Goal: Task Accomplishment & Management: Manage account settings

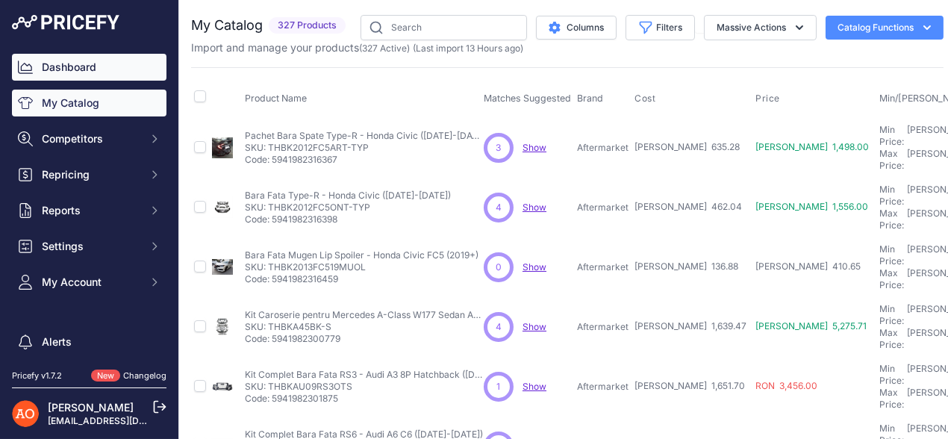
click at [68, 70] on link "Dashboard" at bounding box center [89, 67] width 154 height 27
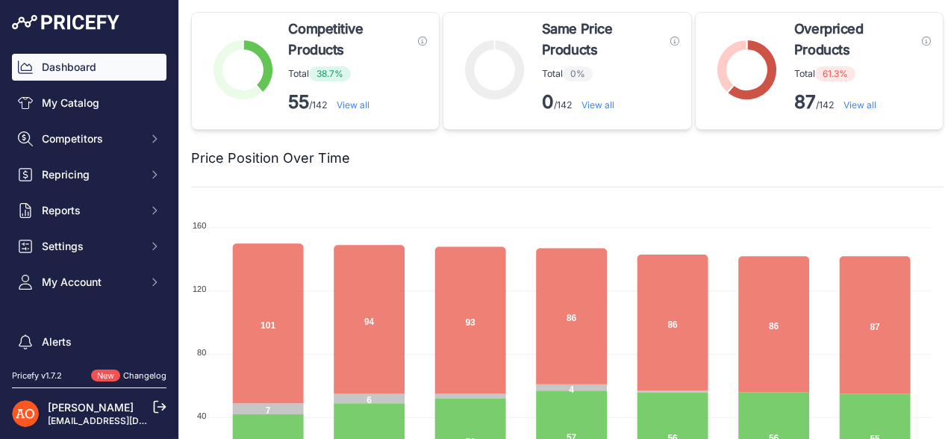
click at [860, 103] on link "View all" at bounding box center [859, 104] width 33 height 11
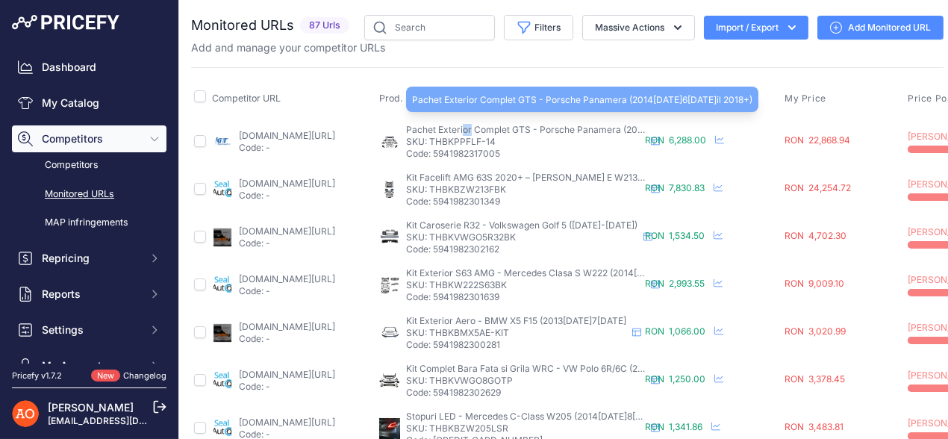
drag, startPoint x: 460, startPoint y: 126, endPoint x: 475, endPoint y: 134, distance: 16.4
click at [475, 134] on div "Pachet Exterior Complet GTS - Porsche Panamera (2014-2016, Stil 2018+) Pachet E…" at bounding box center [525, 142] width 239 height 36
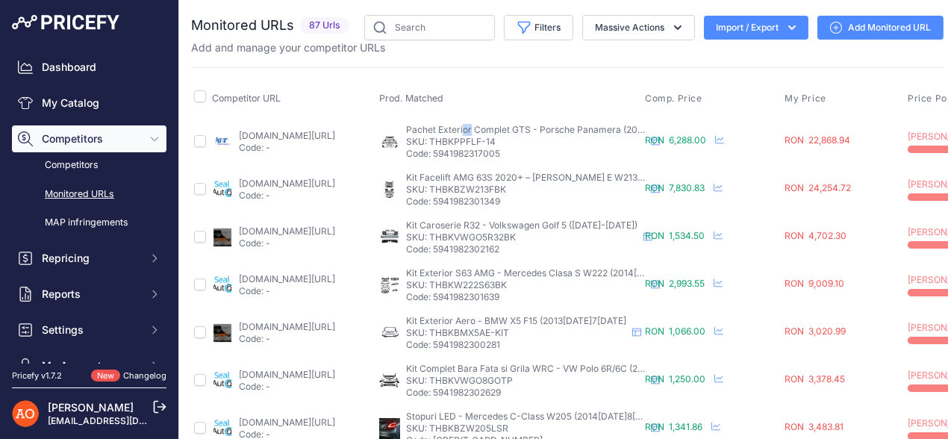
scroll to position [0, 225]
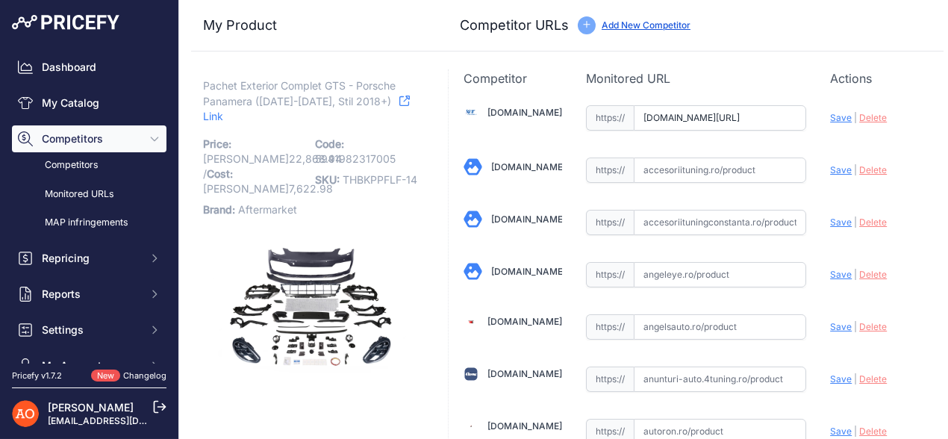
click at [677, 111] on input "accesoriiautotuning.ro/5998948pd/pachet-exterior-complet-compatibil-cu-porsche-…" at bounding box center [720, 117] width 173 height 25
click at [678, 111] on input "accesoriiautotuning.ro/5998948pd/pachet-exterior-complet-compatibil-cu-porsche-…" at bounding box center [720, 117] width 173 height 25
click at [865, 119] on span "Delete" at bounding box center [873, 117] width 28 height 11
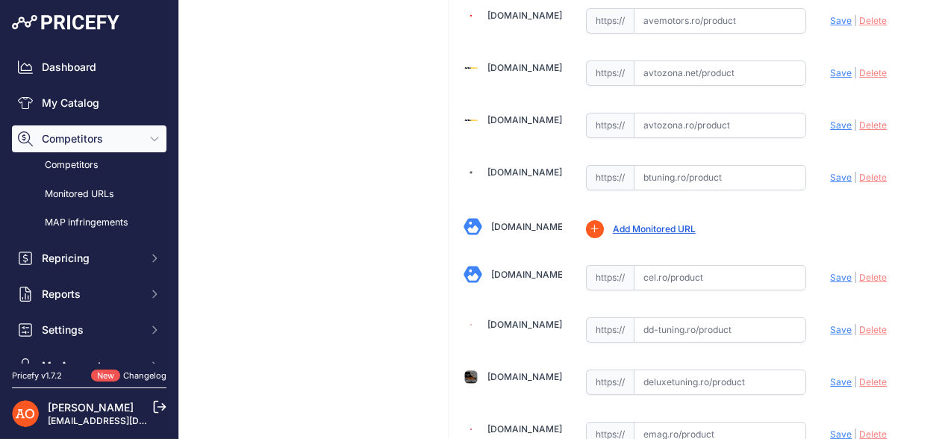
scroll to position [527, 0]
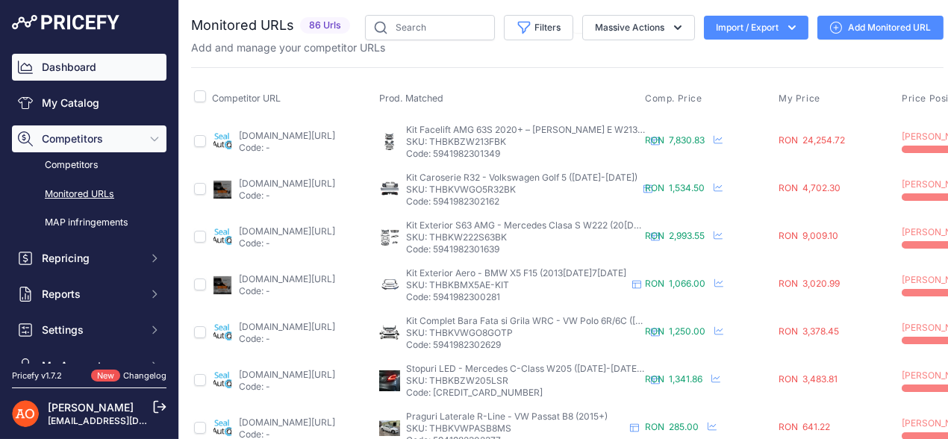
click at [88, 64] on link "Dashboard" at bounding box center [89, 67] width 154 height 27
click at [99, 65] on link "Dashboard" at bounding box center [89, 67] width 154 height 27
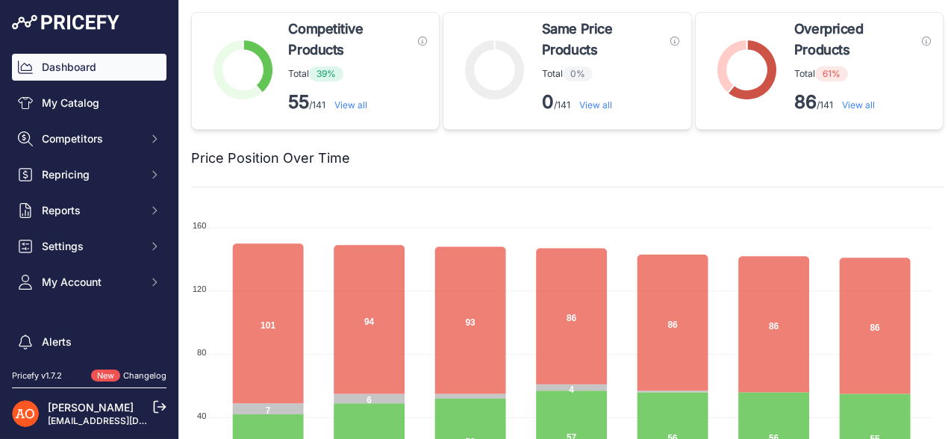
click at [859, 103] on link "View all" at bounding box center [858, 104] width 33 height 11
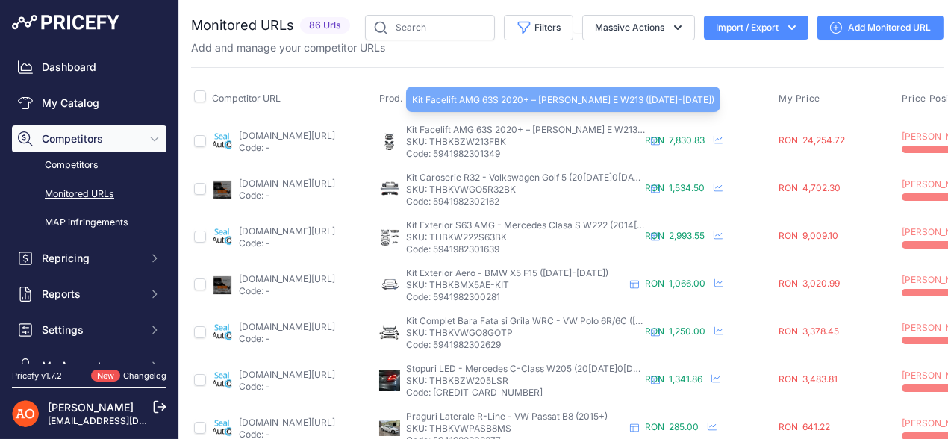
drag, startPoint x: 423, startPoint y: 128, endPoint x: 521, endPoint y: 144, distance: 99.0
click at [521, 143] on div "Kit Facelift AMG 63S 2020+ – [PERSON_NAME] E W213 ([DATE]-[DATE]) Kit Facelift …" at bounding box center [525, 142] width 239 height 36
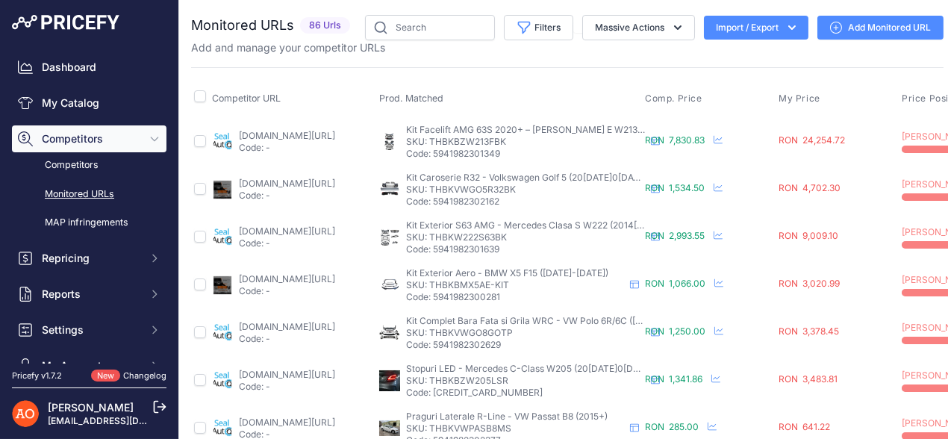
scroll to position [0, 224]
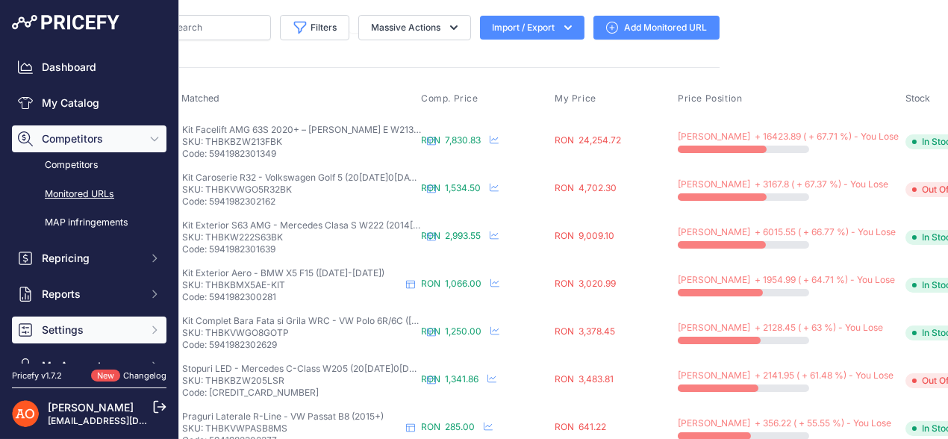
scroll to position [0, 0]
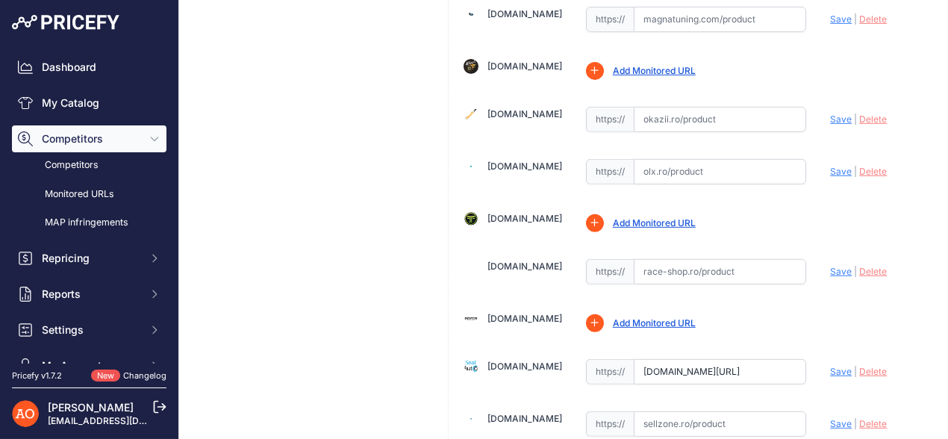
scroll to position [1566, 0]
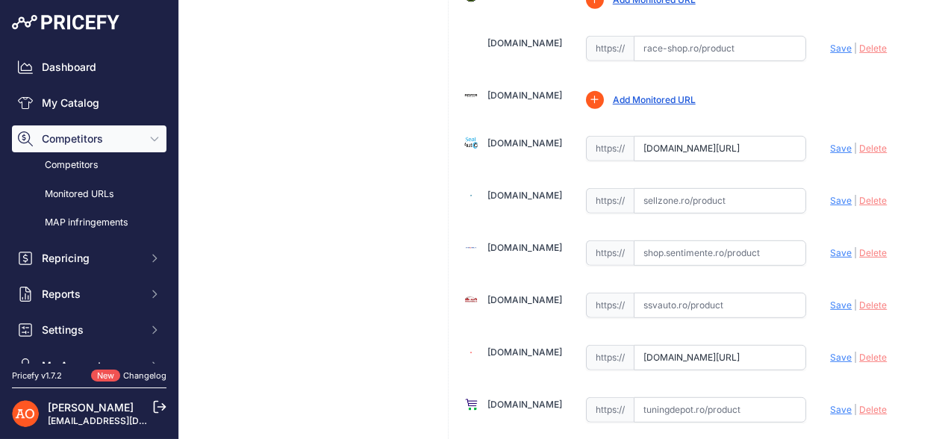
click at [859, 143] on span "Delete" at bounding box center [873, 148] width 28 height 11
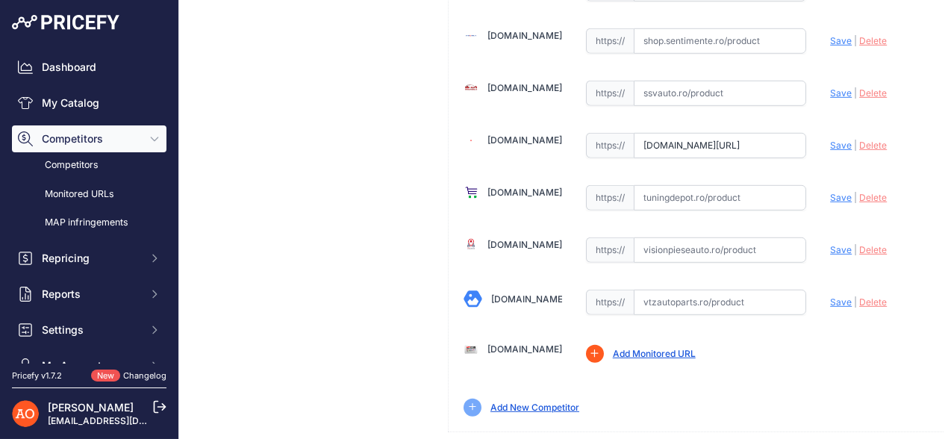
scroll to position [1795, 0]
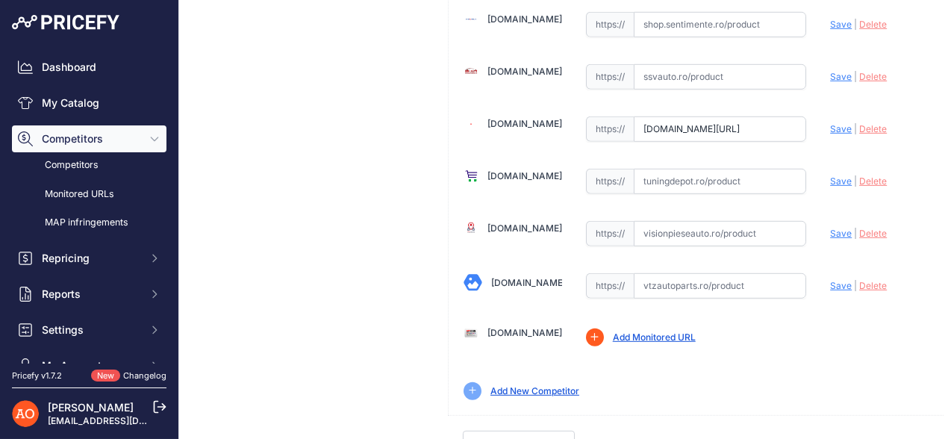
click at [830, 123] on span "Save" at bounding box center [841, 128] width 22 height 11
type input "https://street26.ro/pachet-exterior-compatibil-cu-mercedes-e-class-w213-sedan-2…"
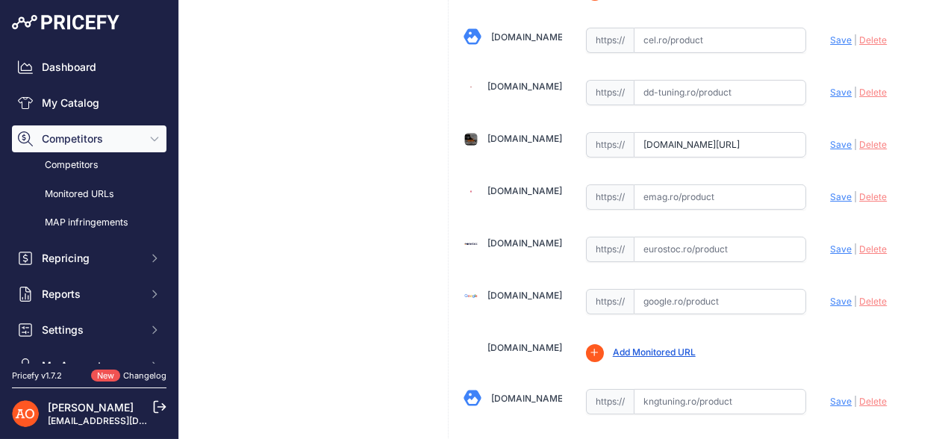
scroll to position [859, 0]
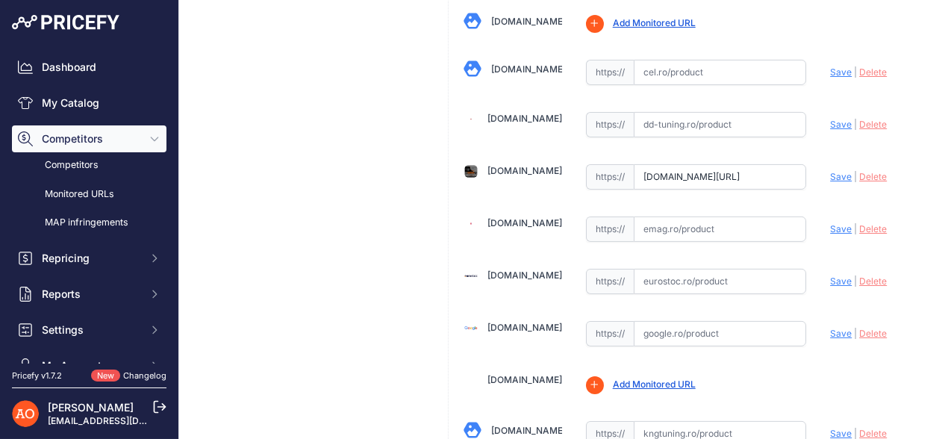
click at [838, 171] on span "Save" at bounding box center [841, 176] width 22 height 11
type input "https://www.deluxetuning.ro/cumpara/pachet-exterior-compatibil-cu-mercedes-e-cl…"
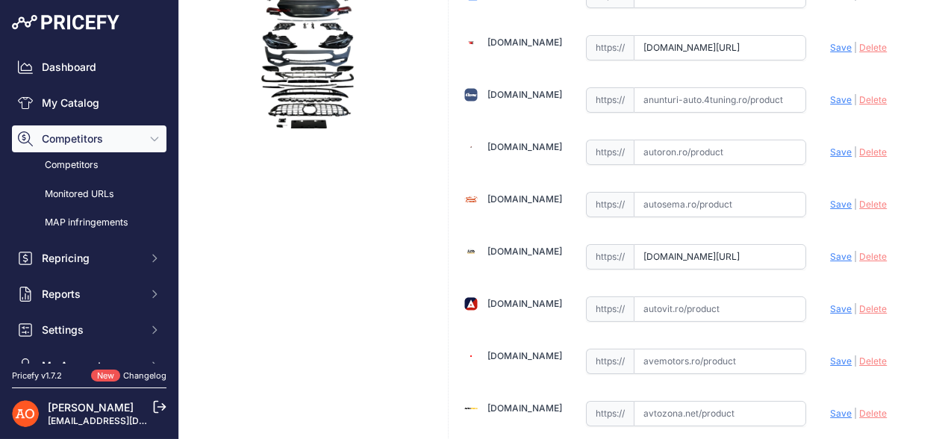
scroll to position [302, 0]
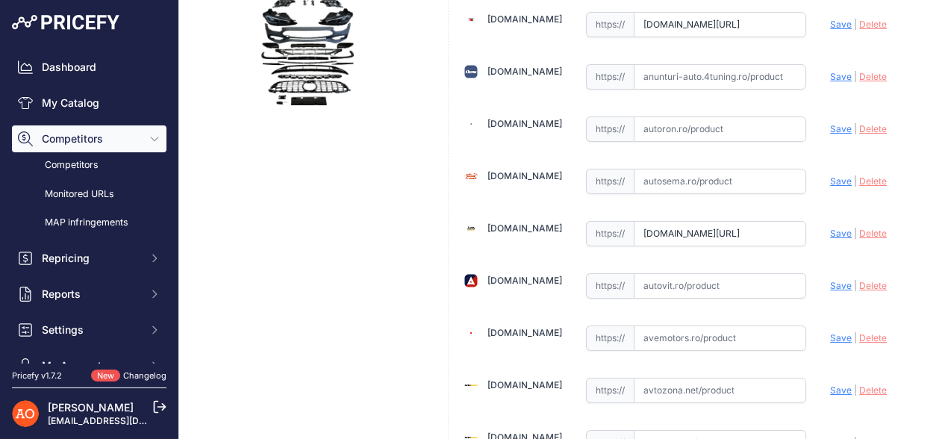
click at [830, 228] on span "Save" at bounding box center [841, 233] width 22 height 11
type input "https://autotuningeurope.com/products/complete-conversion-body-kit-suitable-for…"
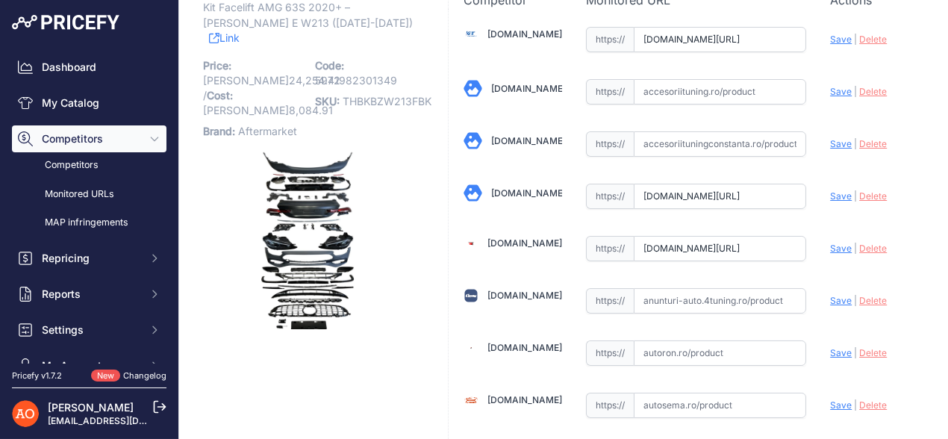
click at [830, 243] on span "Save" at bounding box center [841, 248] width 22 height 11
type input "https://www.angelsauto.ro/produs/pachet-exterior-mercedes-e-class-w213-2016-201…"
click at [830, 191] on span "Save" at bounding box center [841, 195] width 22 height 11
type input "https://angeleye.ro/body-kit-exterior-compatibil-cu-mercedes-e-class-w213-2016-…"
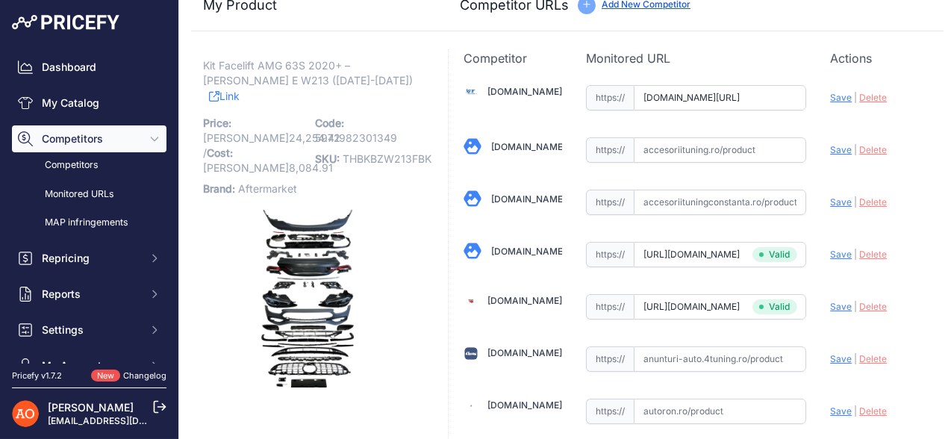
scroll to position [0, 0]
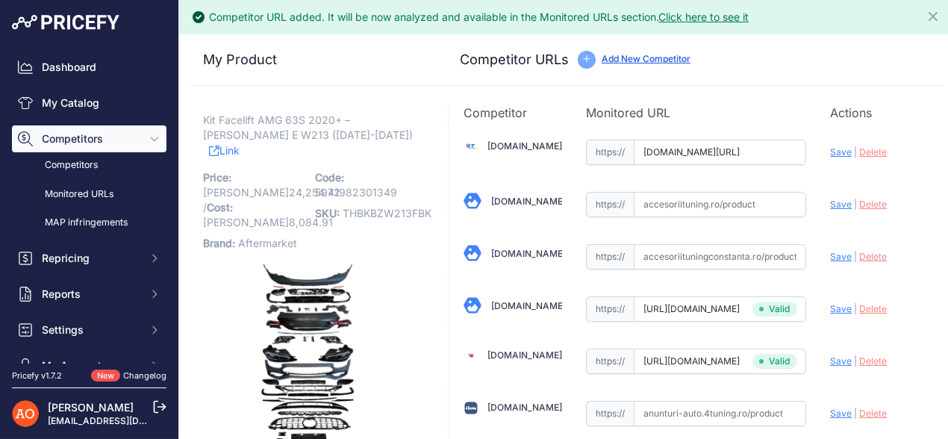
click at [830, 154] on span "Save" at bounding box center [841, 151] width 22 height 11
type input "https://accesoriiautotuning.ro/5997625pd/kit-exterior-complet-compatibil-cu-mer…"
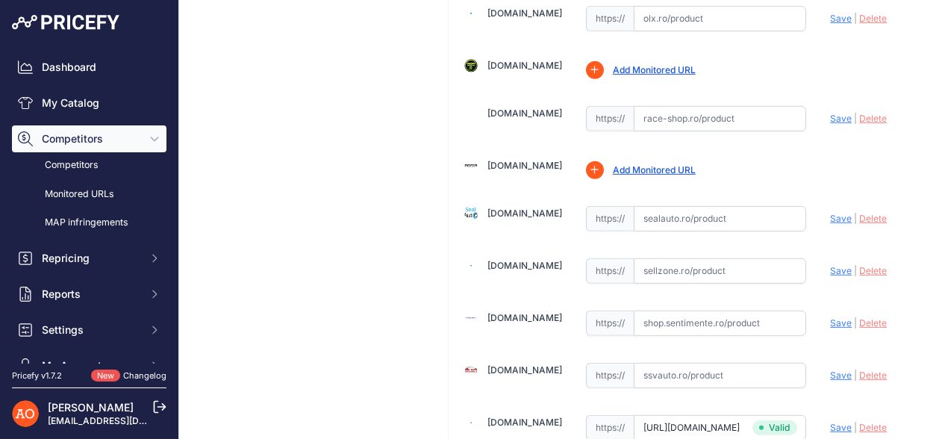
scroll to position [1795, 0]
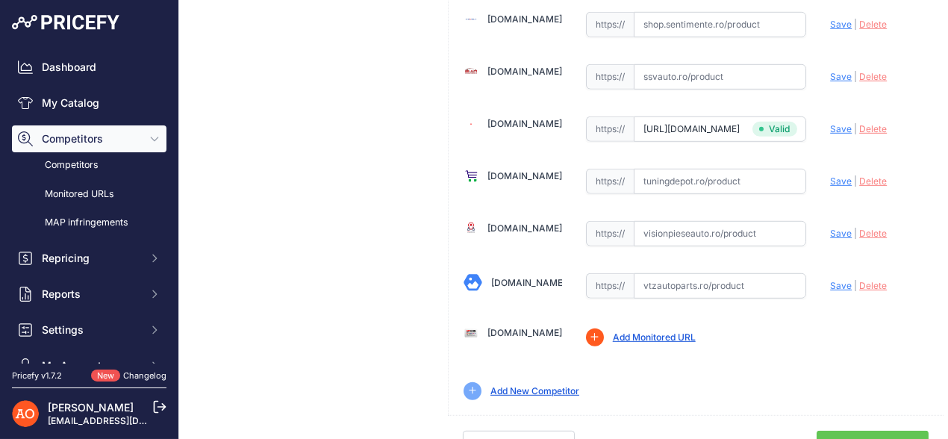
click at [838, 431] on link "Done" at bounding box center [872, 445] width 112 height 28
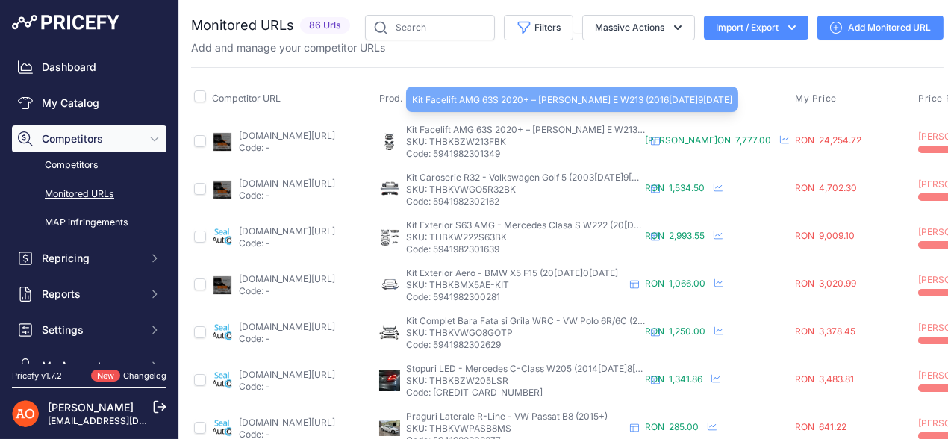
drag, startPoint x: 420, startPoint y: 129, endPoint x: 519, endPoint y: 160, distance: 104.1
click at [519, 160] on td "Kit Facelift AMG 63S 2020+ – Mercedes Clasa E W213 (2016-2019) Kit Facelift AMG…" at bounding box center [509, 141] width 266 height 49
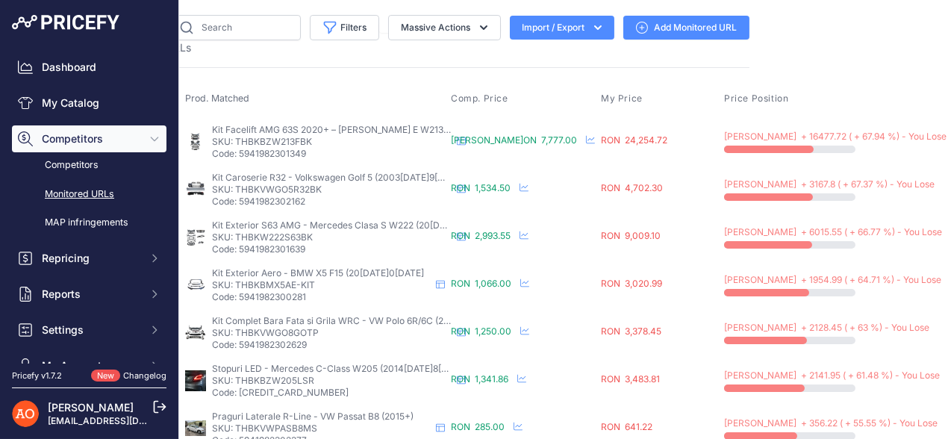
scroll to position [0, 225]
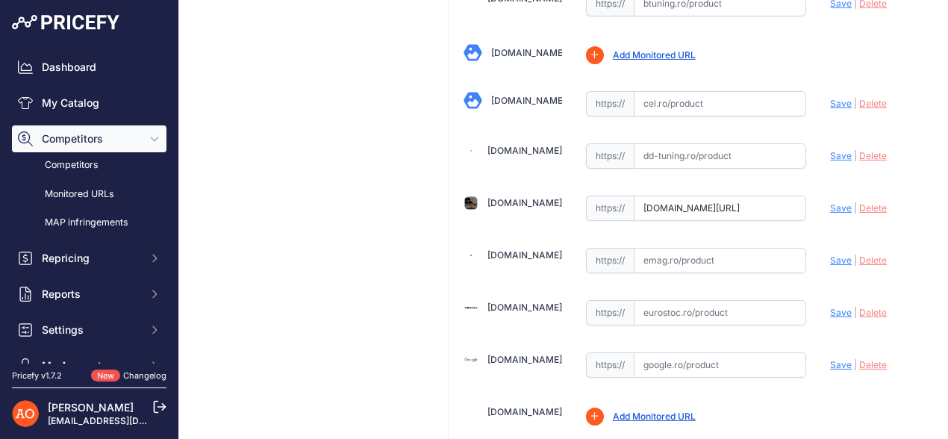
scroll to position [821, 0]
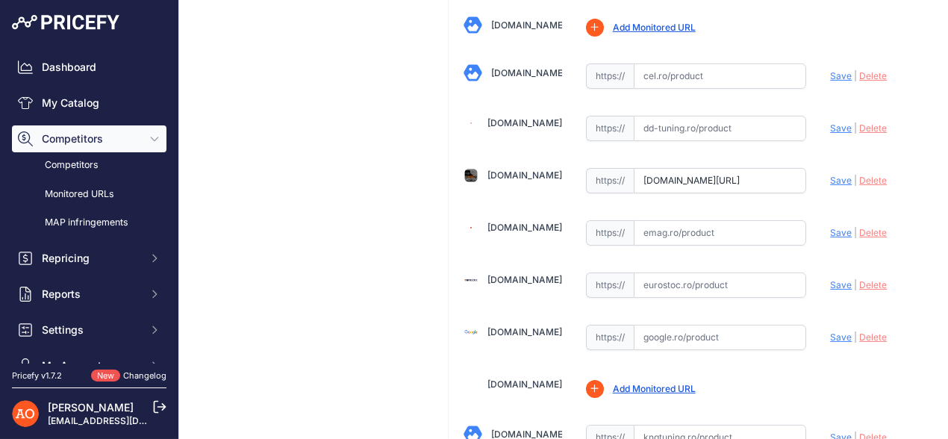
click at [859, 175] on span "Delete" at bounding box center [873, 180] width 28 height 11
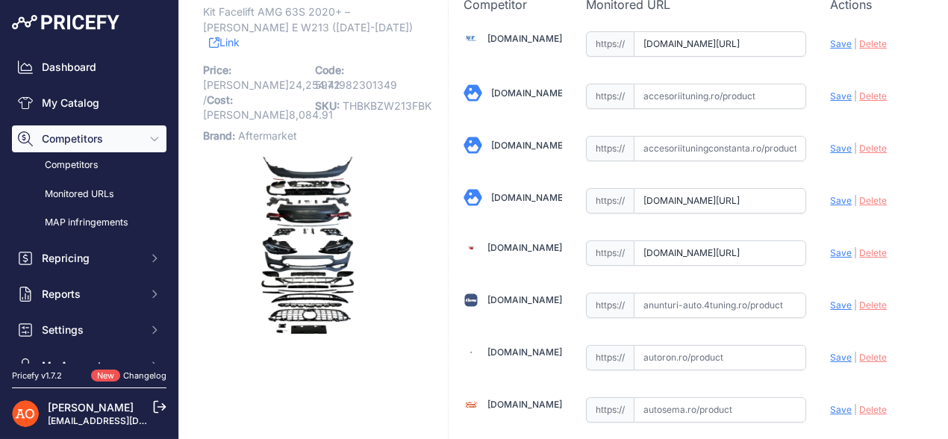
scroll to position [0, 0]
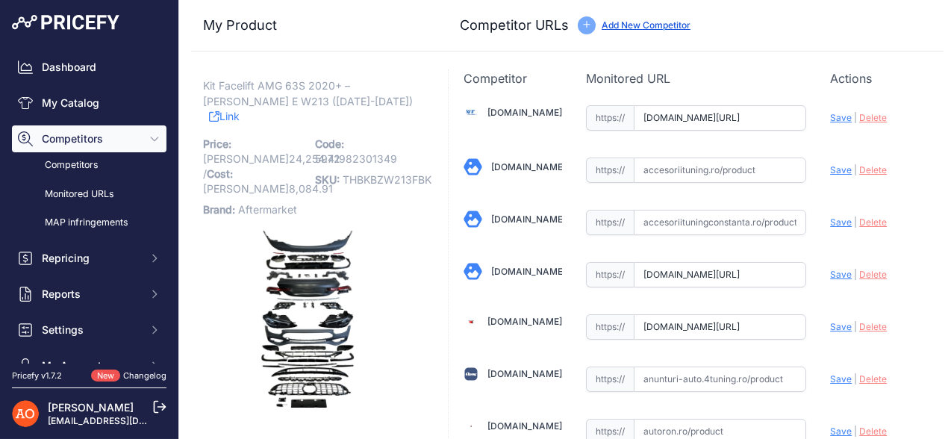
click at [830, 114] on span "Save" at bounding box center [841, 117] width 22 height 11
type input "https://accesoriiautotuning.ro/5997625pd/kit-exterior-complet-compatibil-cu-mer…"
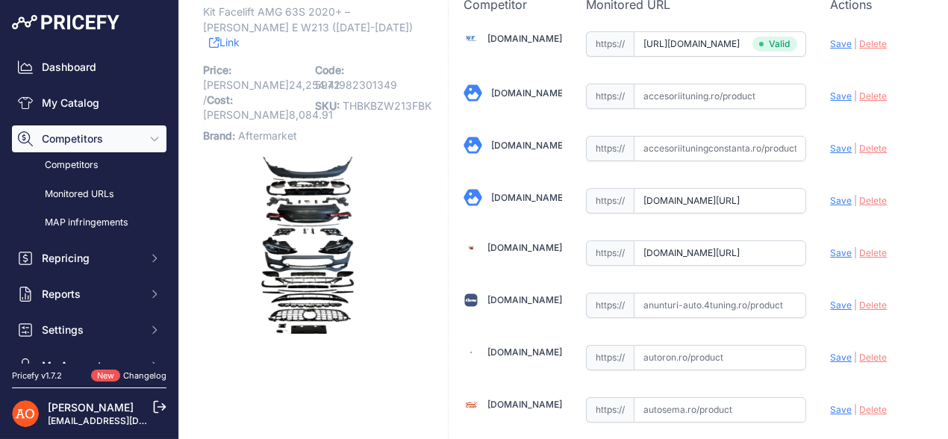
click at [834, 199] on span "Save" at bounding box center [841, 200] width 22 height 11
type input "https://angeleye.ro/body-kit-exterior-compatibil-cu-mercedes-e-class-w213-2016-…"
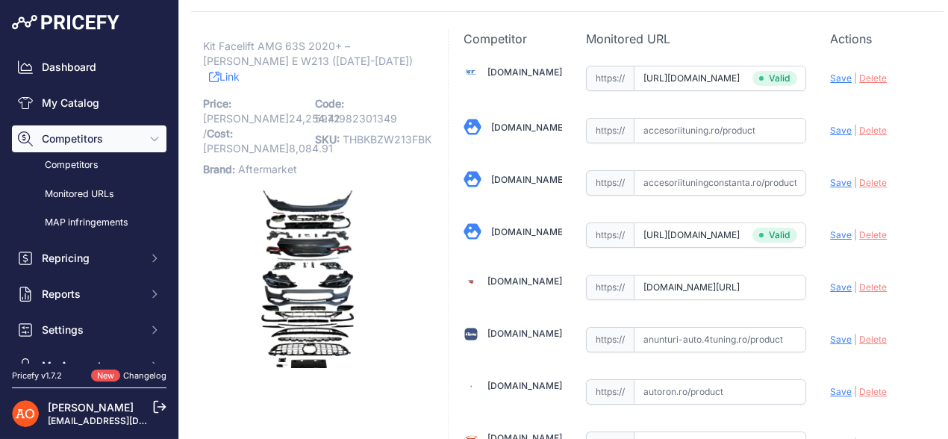
scroll to position [108, 0]
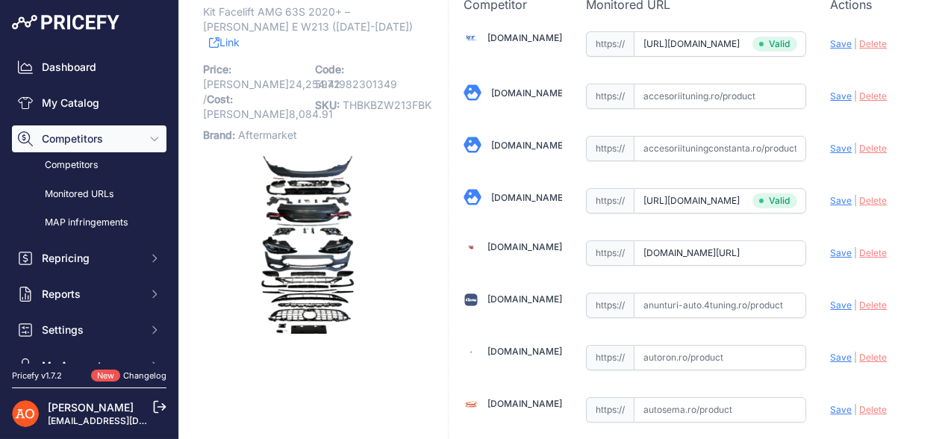
click at [831, 247] on span "Save" at bounding box center [841, 252] width 22 height 11
type input "[URL][DOMAIN_NAME]"
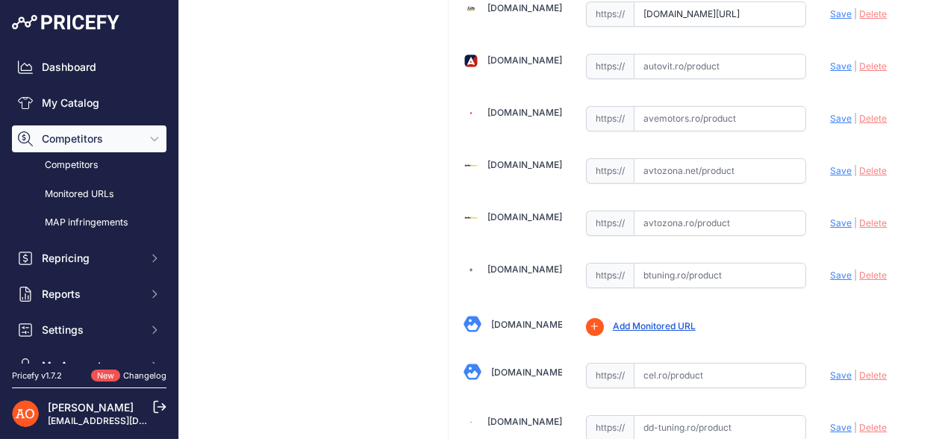
scroll to position [332, 0]
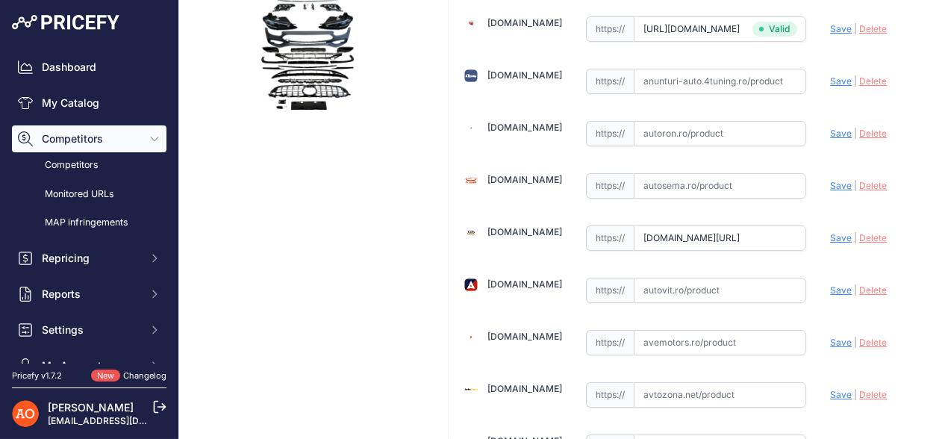
click at [833, 232] on span "Save" at bounding box center [841, 237] width 22 height 11
type input "https://autotuningeurope.com/products/complete-conversion-body-kit-suitable-for…"
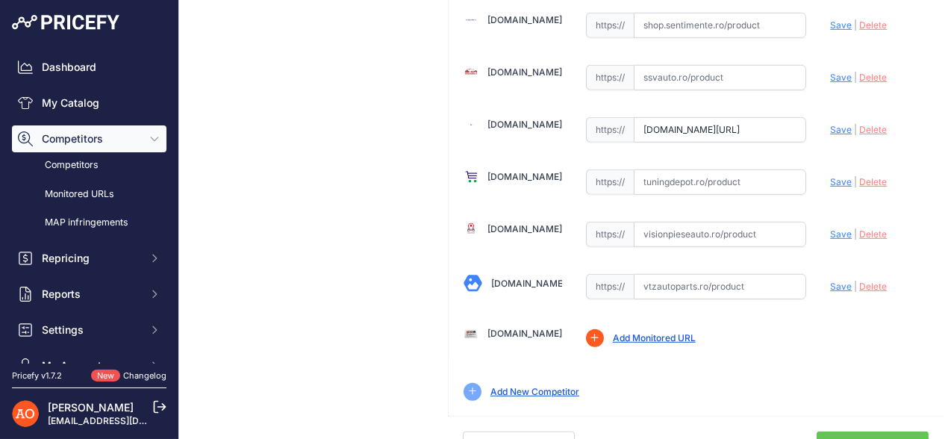
scroll to position [1795, 0]
click at [858, 431] on link "Done" at bounding box center [872, 445] width 112 height 28
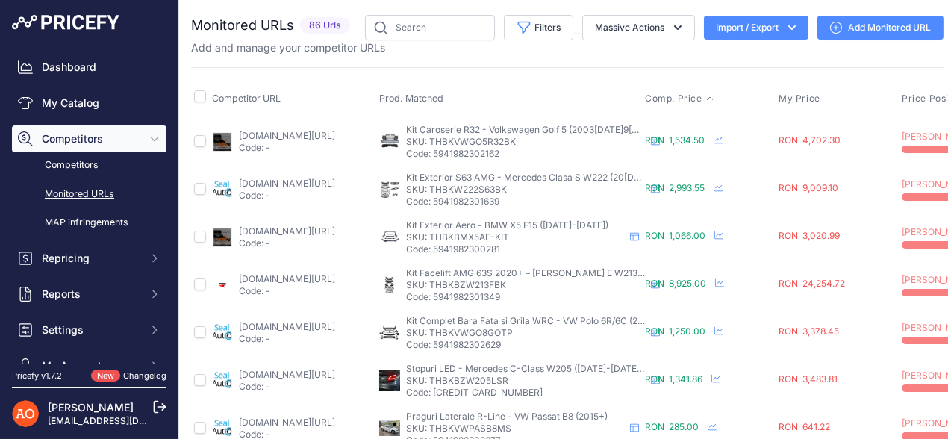
click at [677, 93] on span "Comp. Price" at bounding box center [673, 99] width 57 height 12
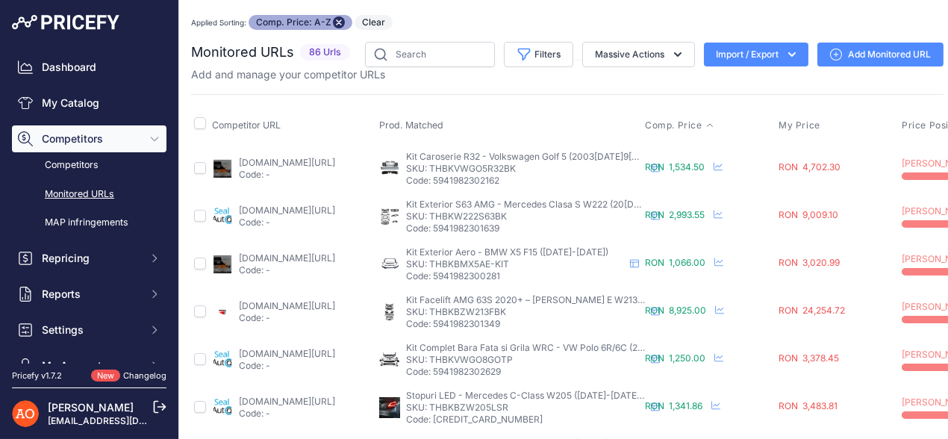
click at [336, 26] on button "Remove sort option" at bounding box center [339, 22] width 12 height 12
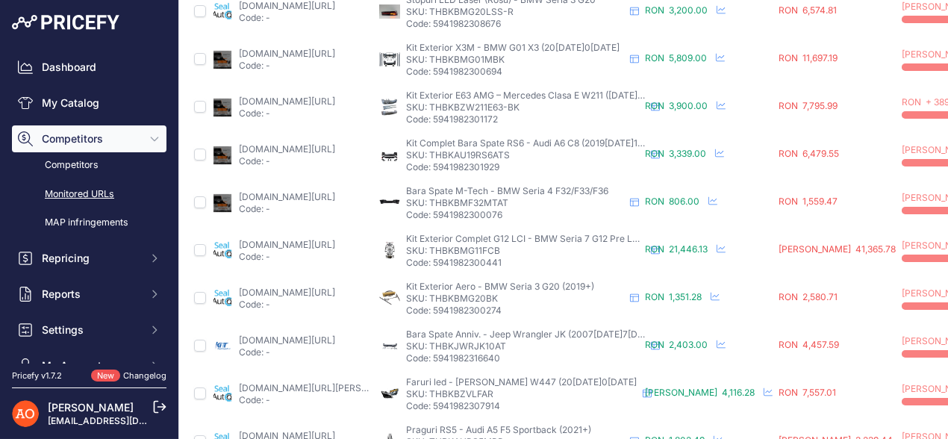
scroll to position [556, 0]
